Goal: Navigation & Orientation: Find specific page/section

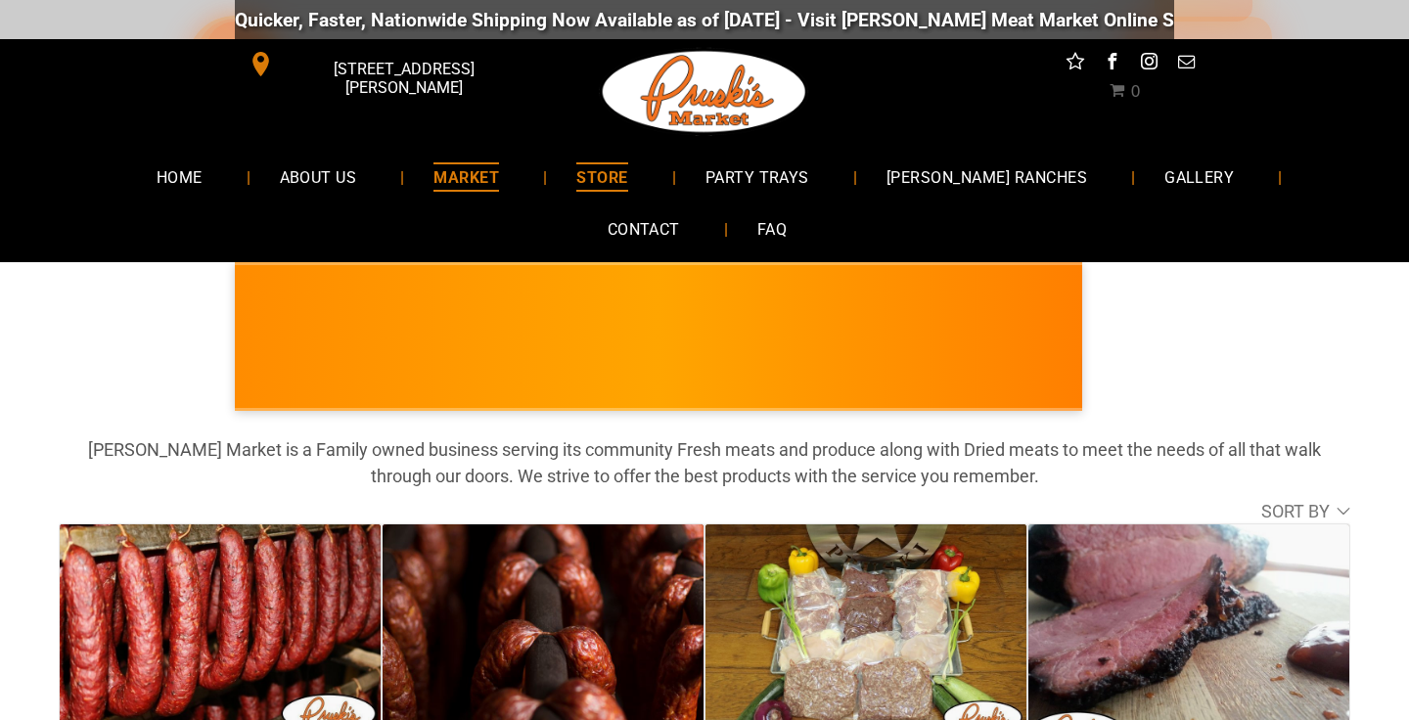
click at [438, 173] on span "MARKET" at bounding box center [467, 176] width 66 height 28
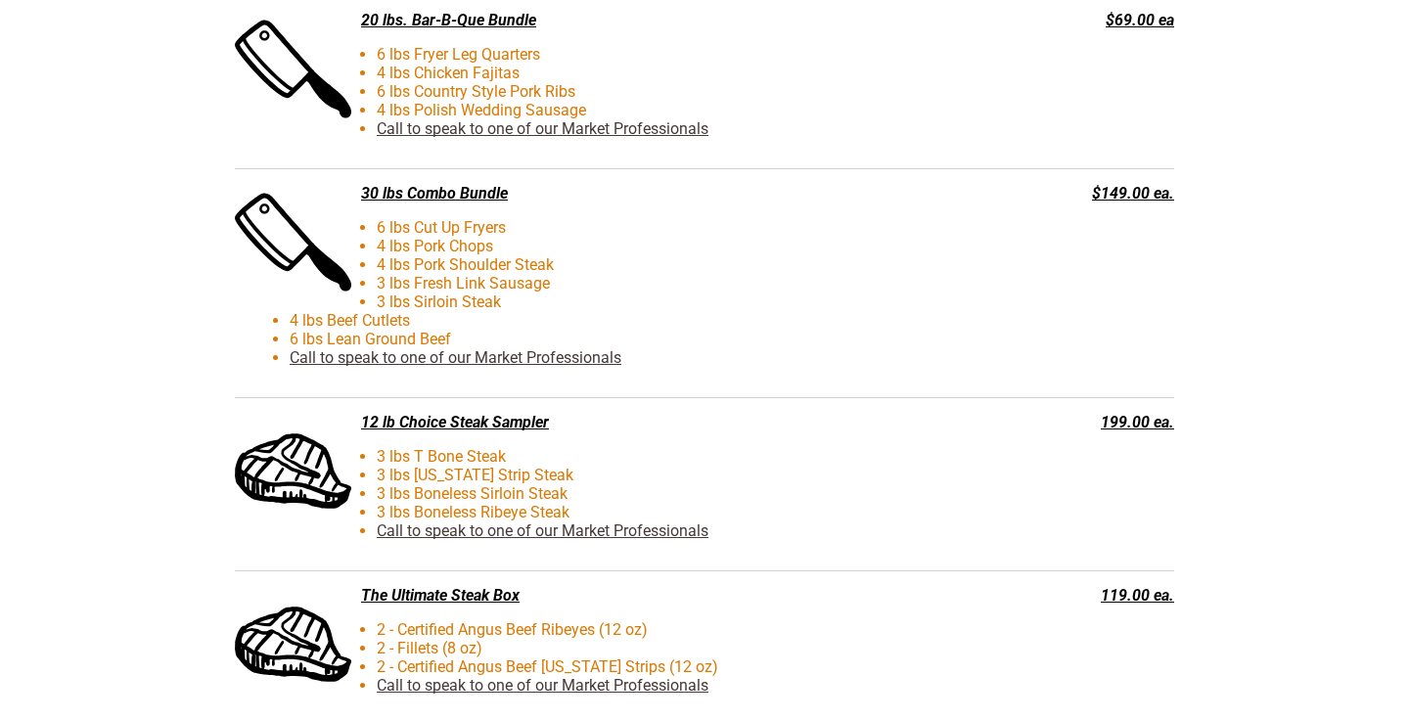
scroll to position [5122, 0]
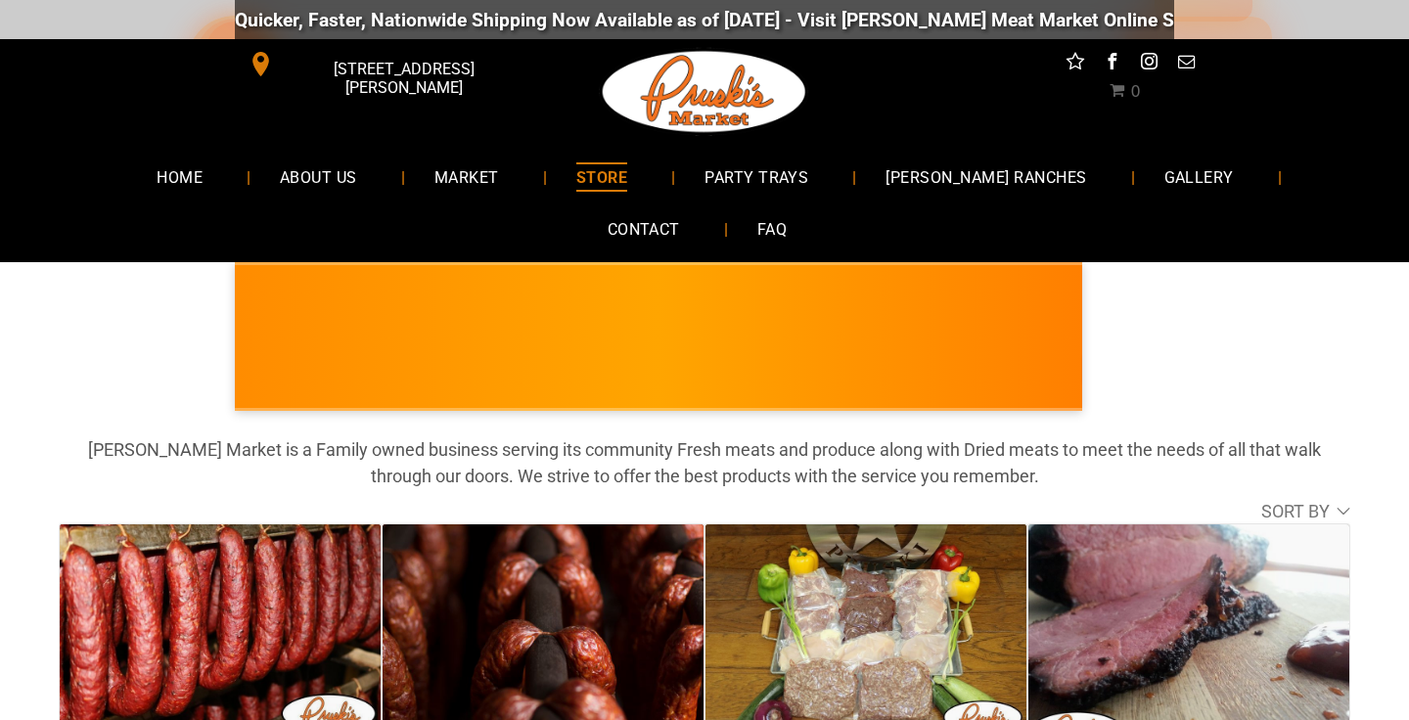
scroll to position [37, 0]
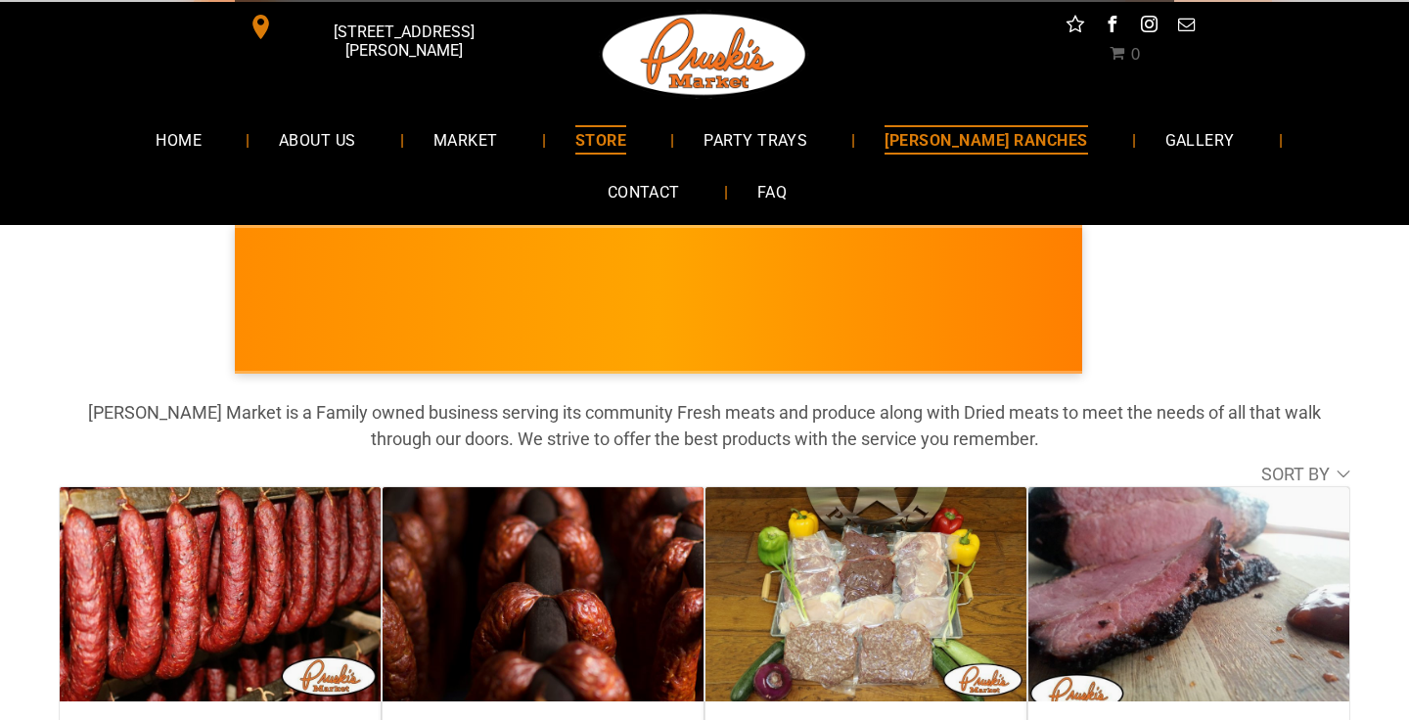
click at [885, 135] on span "[PERSON_NAME] RANCHES" at bounding box center [986, 139] width 203 height 28
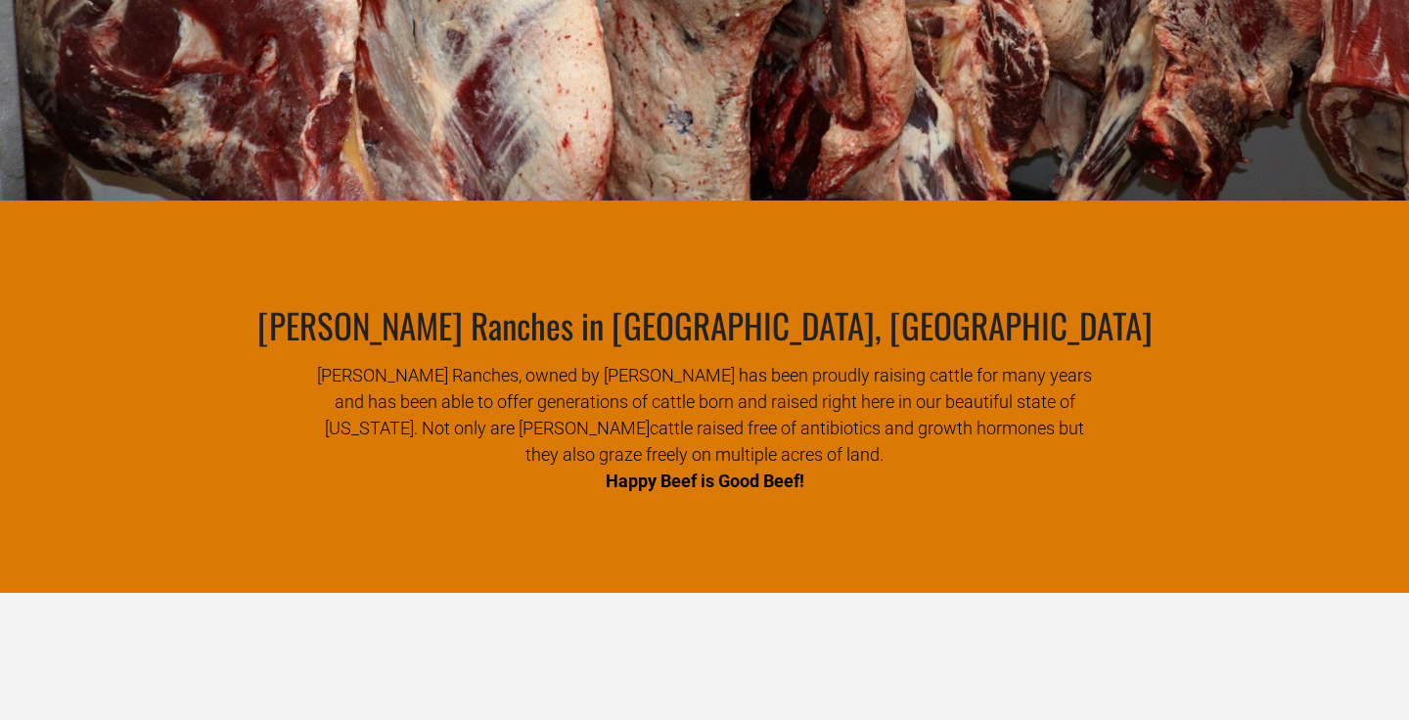
scroll to position [864, 0]
